Goal: Find specific page/section: Find specific page/section

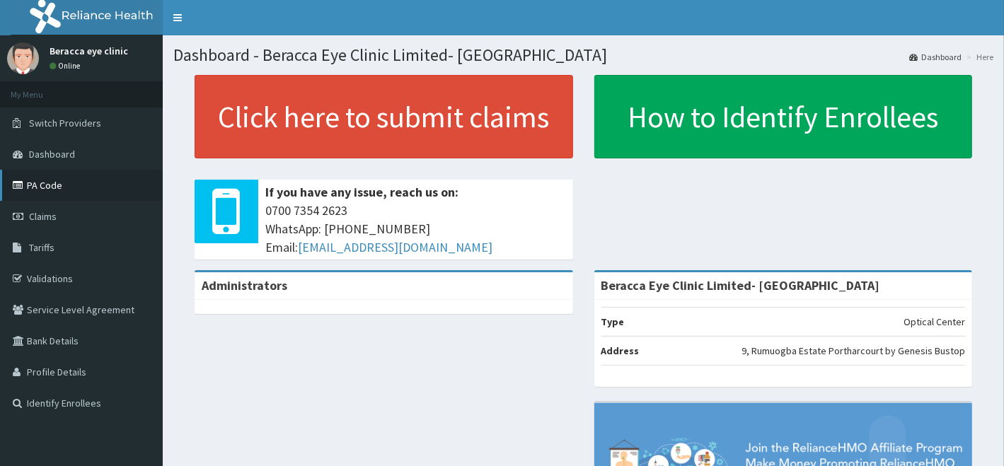
click at [54, 186] on link "PA Code" at bounding box center [81, 185] width 163 height 31
click at [62, 181] on link "PA Code" at bounding box center [81, 185] width 163 height 31
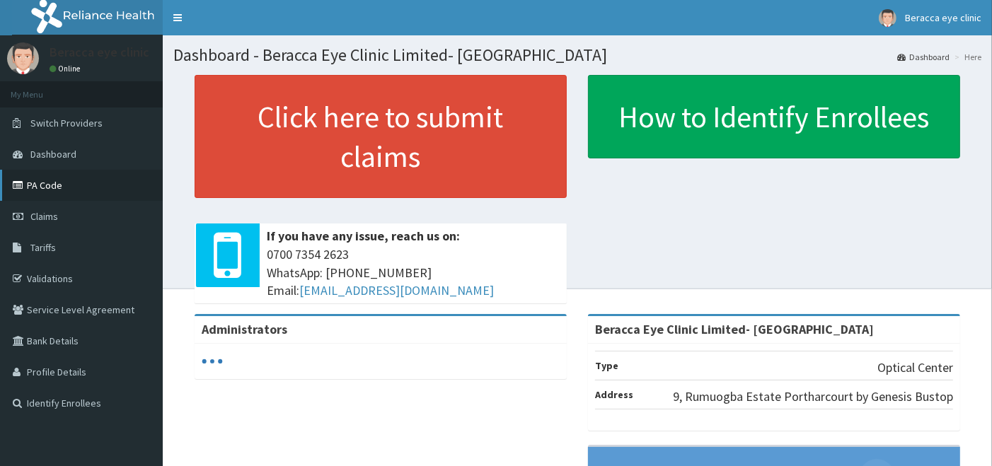
click at [72, 187] on link "PA Code" at bounding box center [81, 185] width 163 height 31
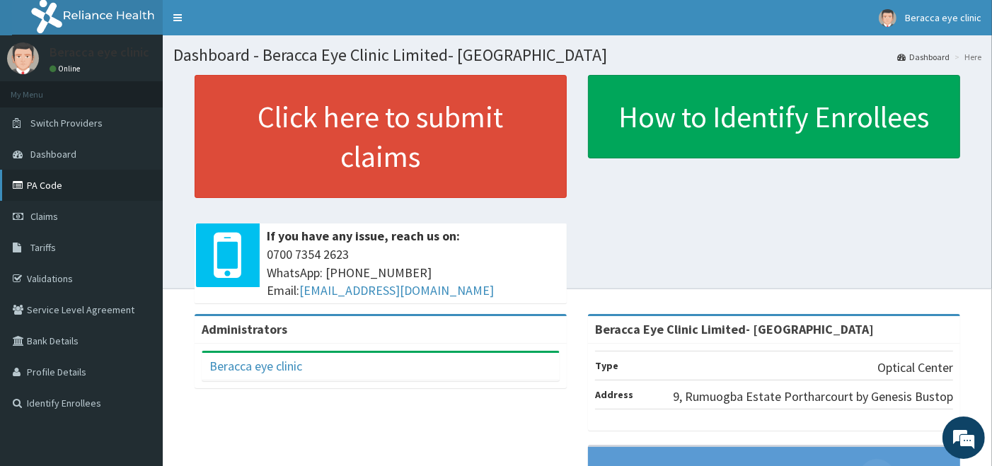
click at [89, 197] on link "PA Code" at bounding box center [81, 185] width 163 height 31
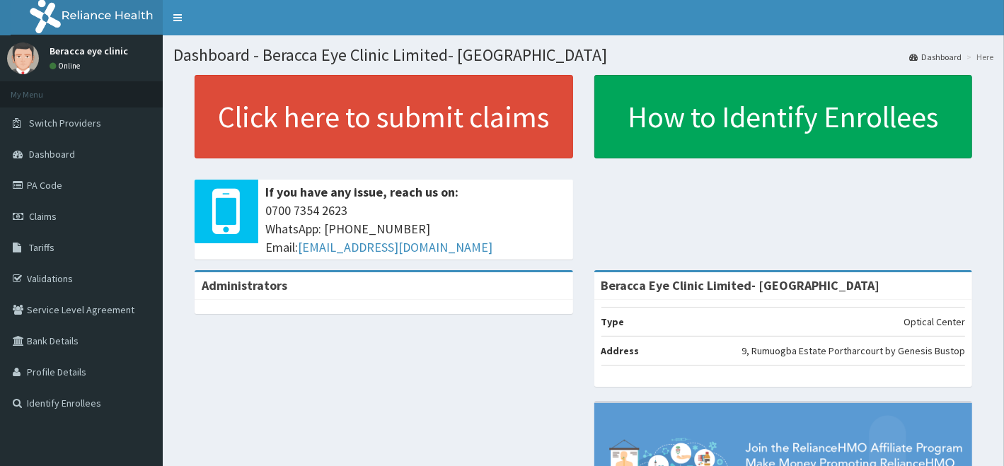
click at [64, 191] on link "PA Code" at bounding box center [81, 185] width 163 height 31
